Goal: Task Accomplishment & Management: Complete application form

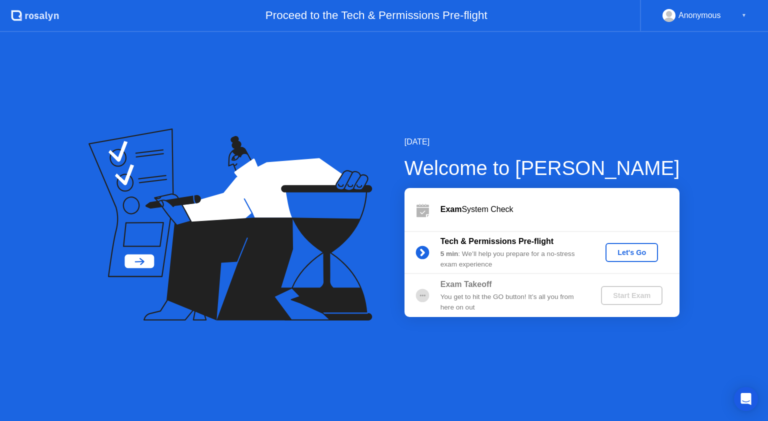
click at [646, 256] on div "Let's Go" at bounding box center [632, 253] width 45 height 8
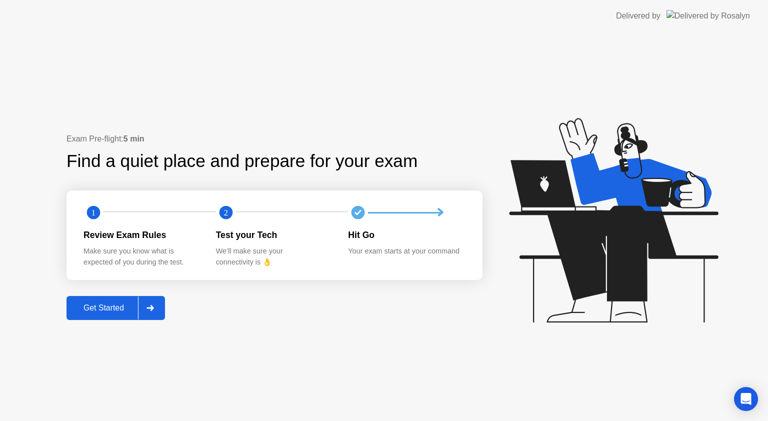
click at [124, 301] on button "Get Started" at bounding box center [116, 308] width 99 height 24
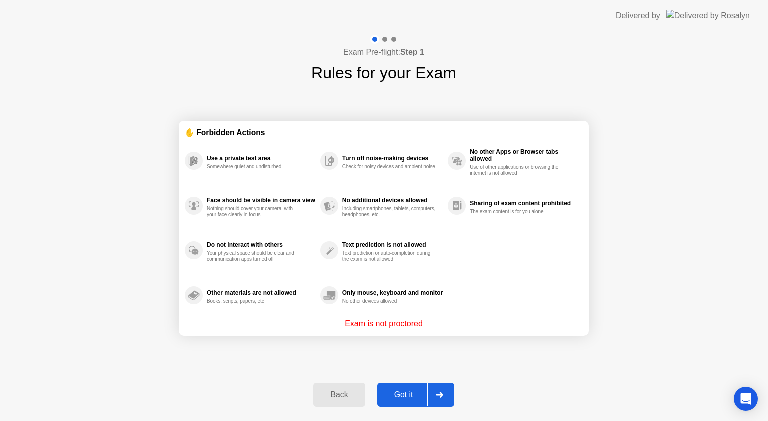
click at [412, 386] on button "Got it" at bounding box center [416, 395] width 77 height 24
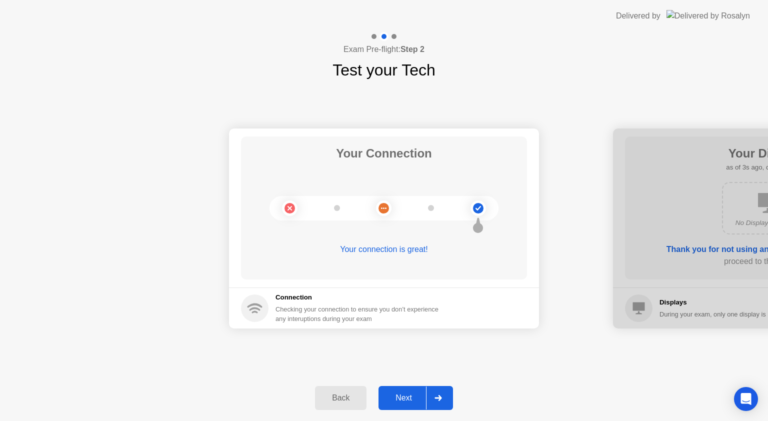
click at [415, 388] on button "Next" at bounding box center [416, 398] width 75 height 24
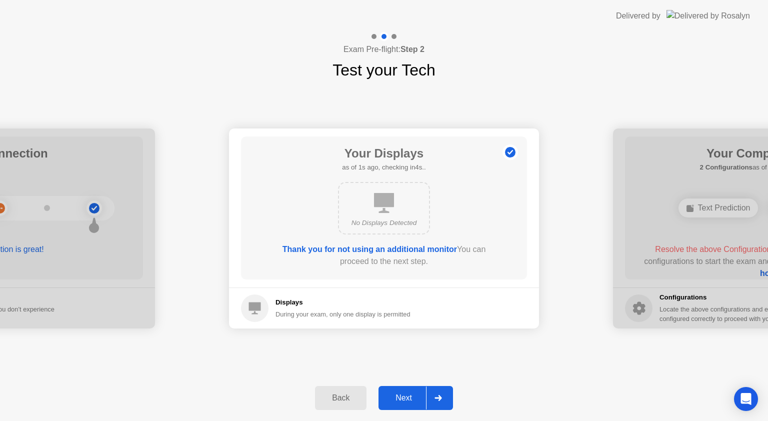
click at [415, 388] on button "Next" at bounding box center [416, 398] width 75 height 24
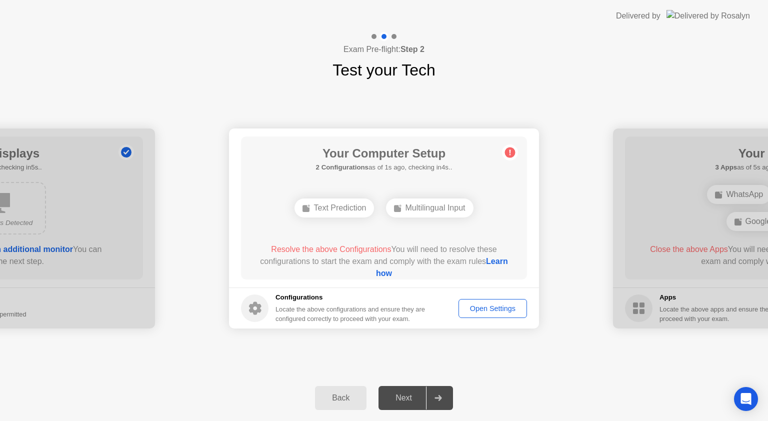
click at [483, 309] on div "Open Settings" at bounding box center [493, 309] width 62 height 8
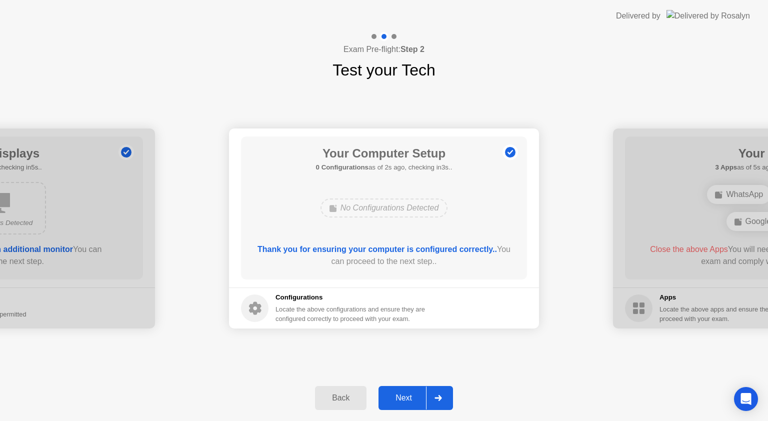
click at [415, 389] on button "Next" at bounding box center [416, 398] width 75 height 24
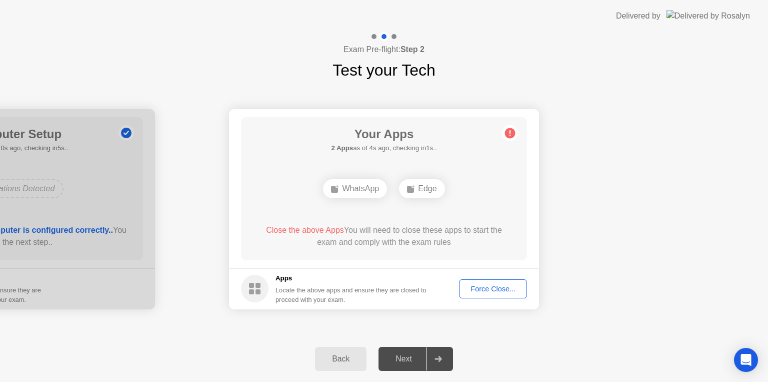
click at [488, 288] on div "Force Close..." at bounding box center [493, 289] width 61 height 8
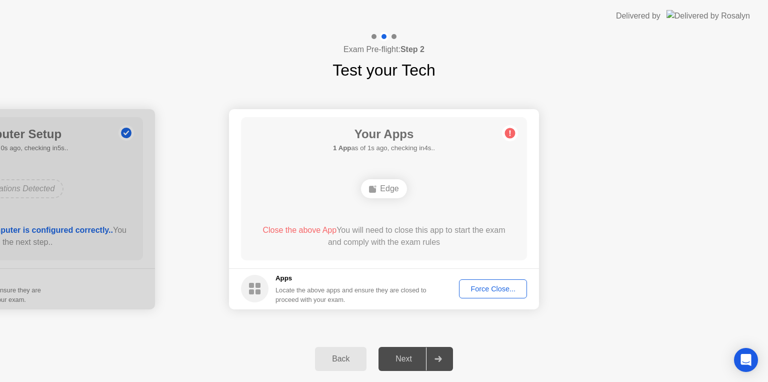
click at [504, 285] on div "Force Close..." at bounding box center [493, 289] width 61 height 8
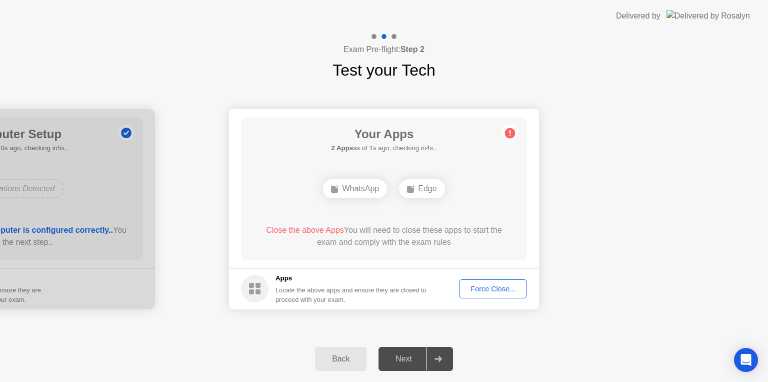
click at [485, 285] on div "Force Close..." at bounding box center [493, 289] width 61 height 8
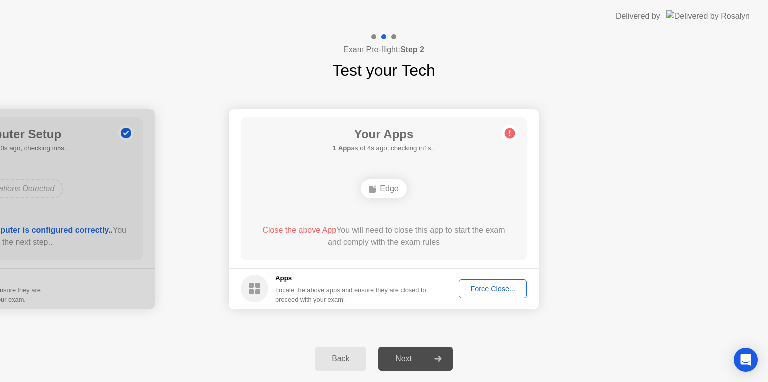
click at [506, 290] on div "Force Close..." at bounding box center [493, 289] width 61 height 8
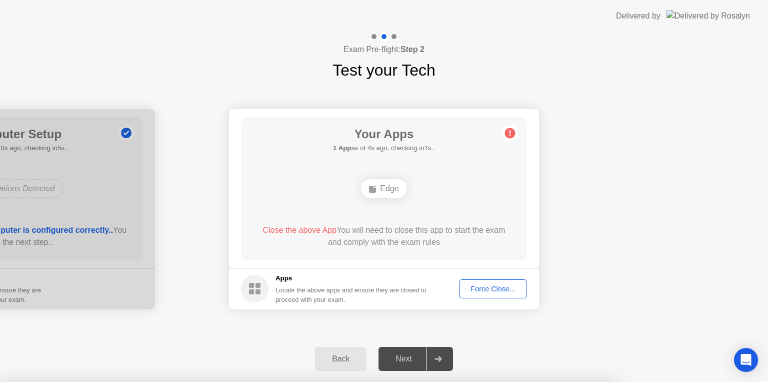
click at [506, 382] on div at bounding box center [384, 382] width 768 height 0
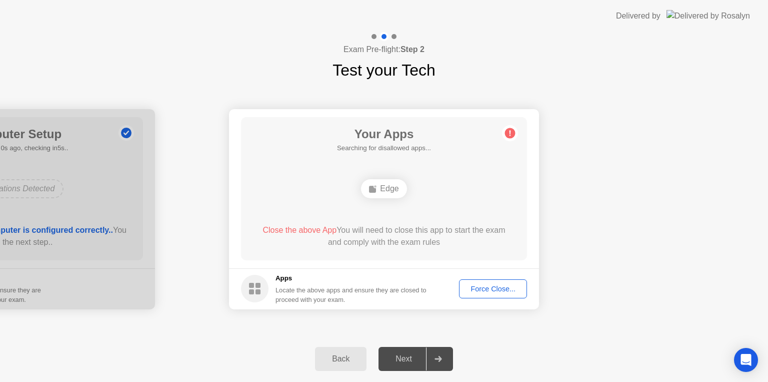
click at [497, 286] on div "Force Close..." at bounding box center [493, 289] width 61 height 8
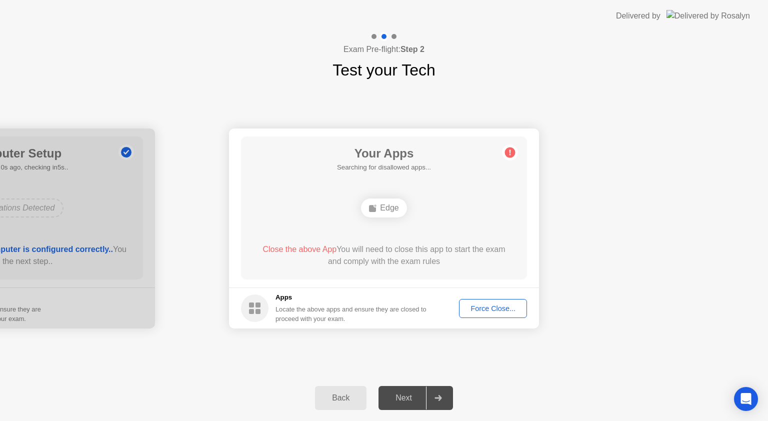
click at [501, 306] on div "Force Close..." at bounding box center [493, 309] width 61 height 8
click at [514, 149] on icon at bounding box center [510, 153] width 16 height 16
click at [502, 306] on div "Force Close..." at bounding box center [493, 309] width 61 height 8
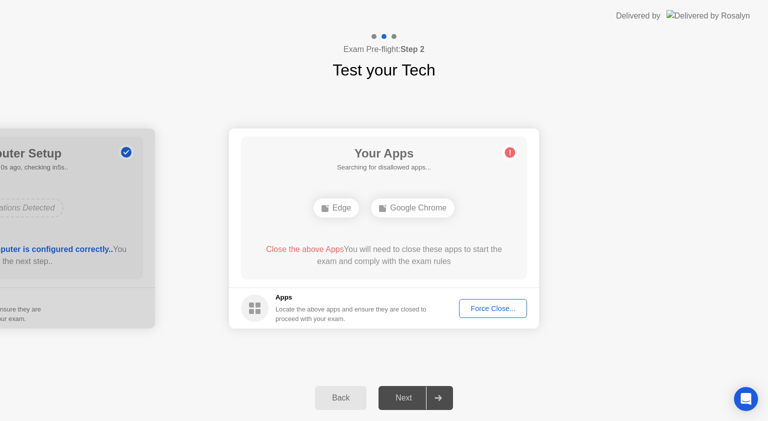
click at [486, 305] on div "Force Close..." at bounding box center [493, 309] width 61 height 8
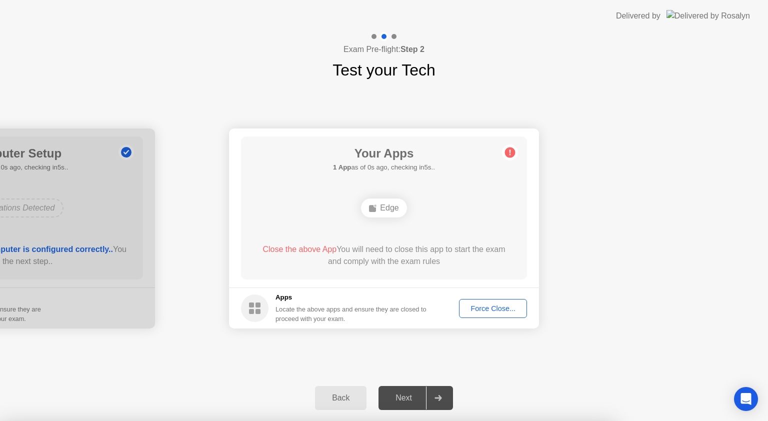
click at [472, 305] on div "Force Close..." at bounding box center [493, 309] width 61 height 8
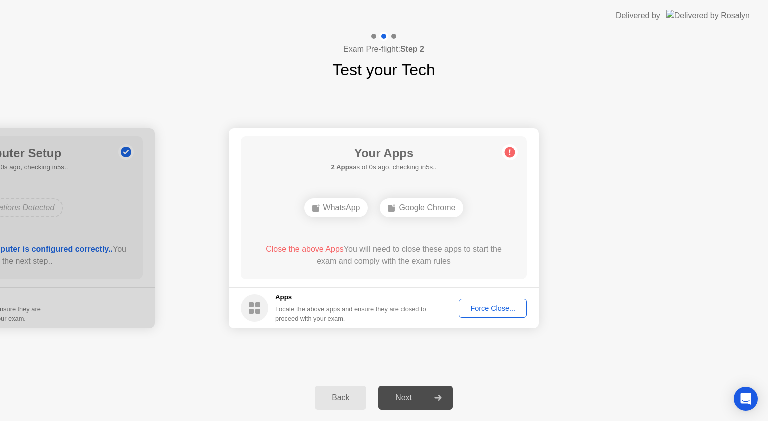
click at [483, 309] on div "Force Close..." at bounding box center [493, 309] width 61 height 8
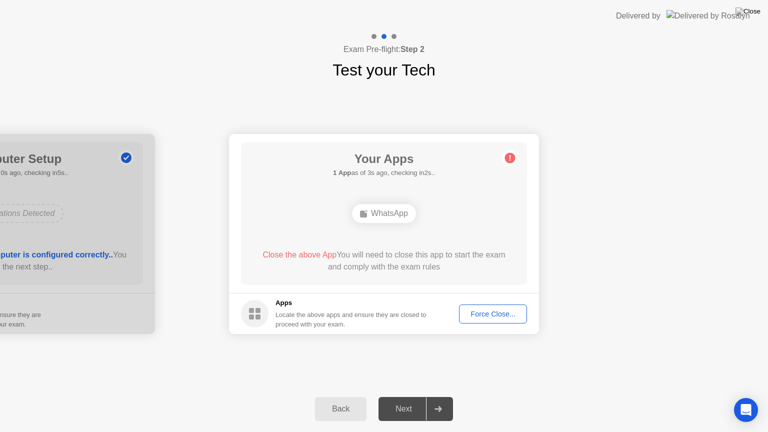
click at [490, 317] on div "Force Close..." at bounding box center [493, 314] width 61 height 8
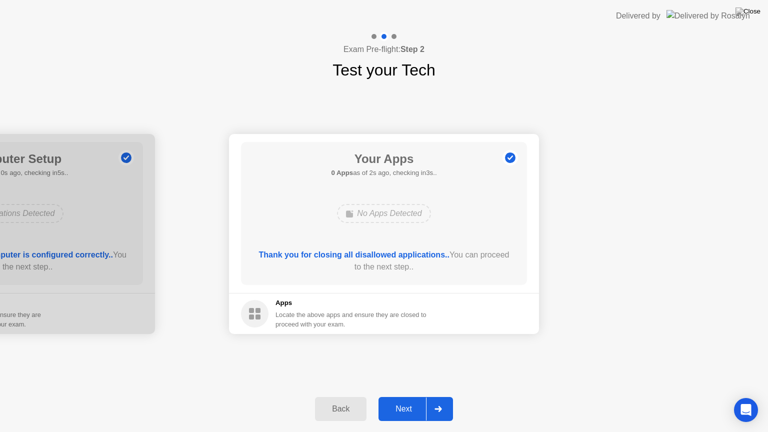
click at [408, 412] on div "Next" at bounding box center [404, 409] width 45 height 9
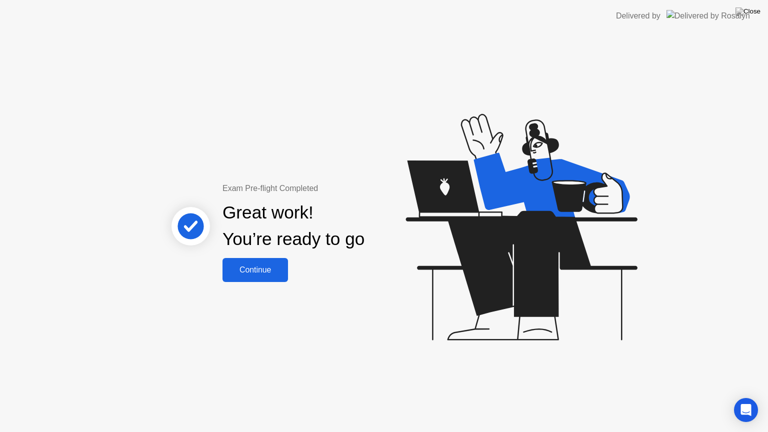
click at [263, 274] on div "Continue" at bounding box center [256, 270] width 60 height 9
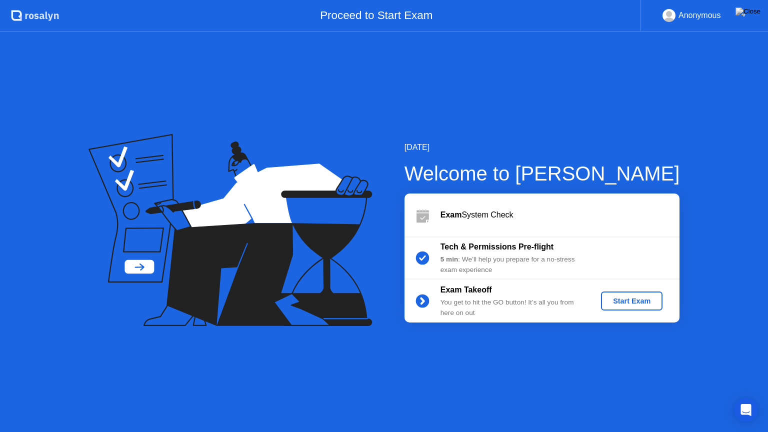
click at [640, 298] on div "Start Exam" at bounding box center [632, 301] width 54 height 8
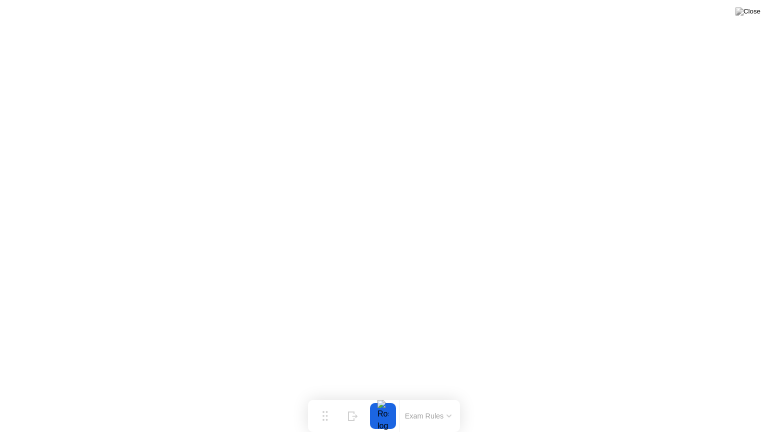
click at [429, 412] on button "Exam Rules" at bounding box center [428, 416] width 53 height 9
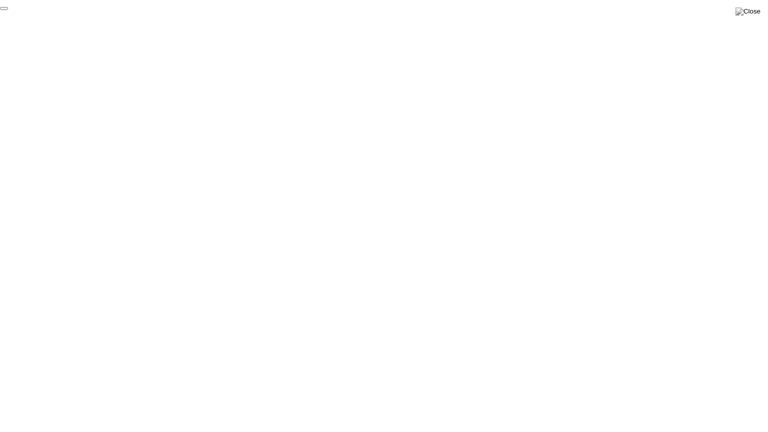
click div "End Proctoring Session"
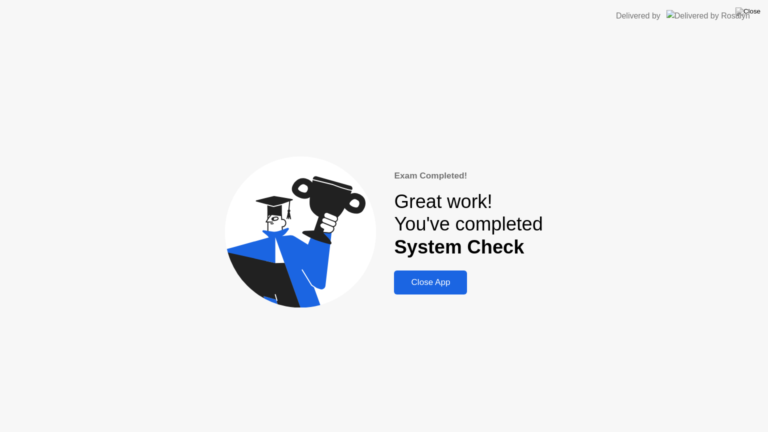
click at [431, 284] on div "Close App" at bounding box center [430, 283] width 67 height 10
